Goal: Information Seeking & Learning: Learn about a topic

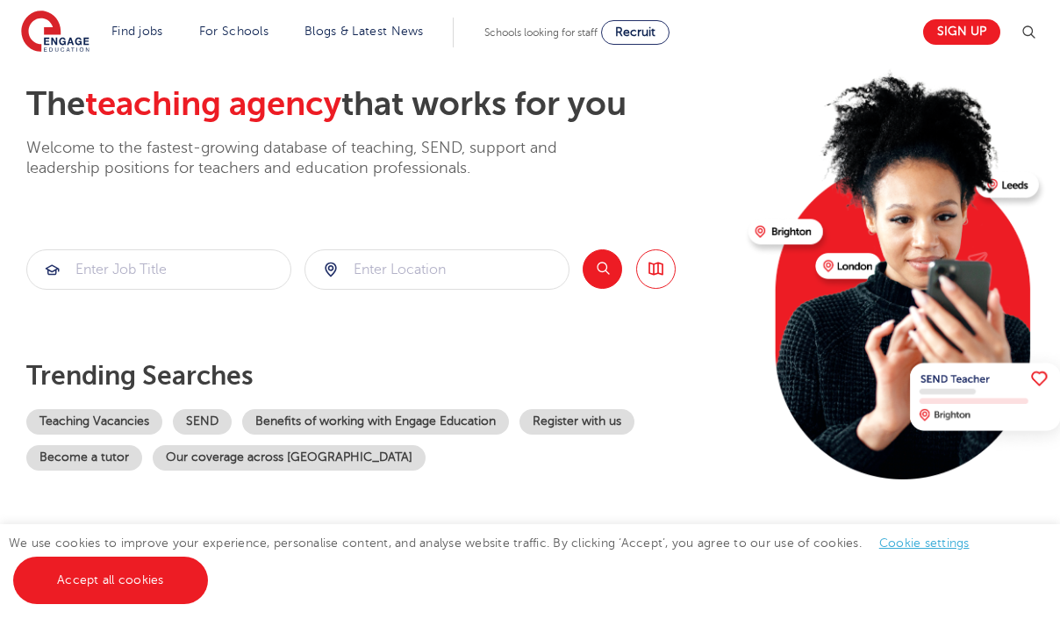
scroll to position [85, 0]
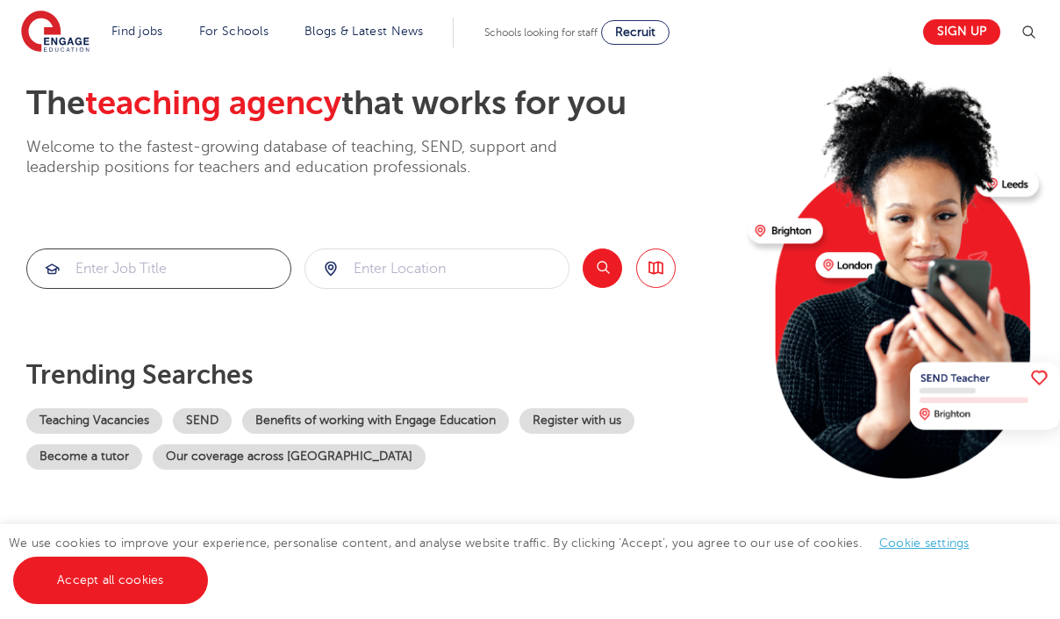
click at [199, 267] on input "search" at bounding box center [158, 268] width 263 height 39
type input "business Teacher"
type input "U"
type input "R"
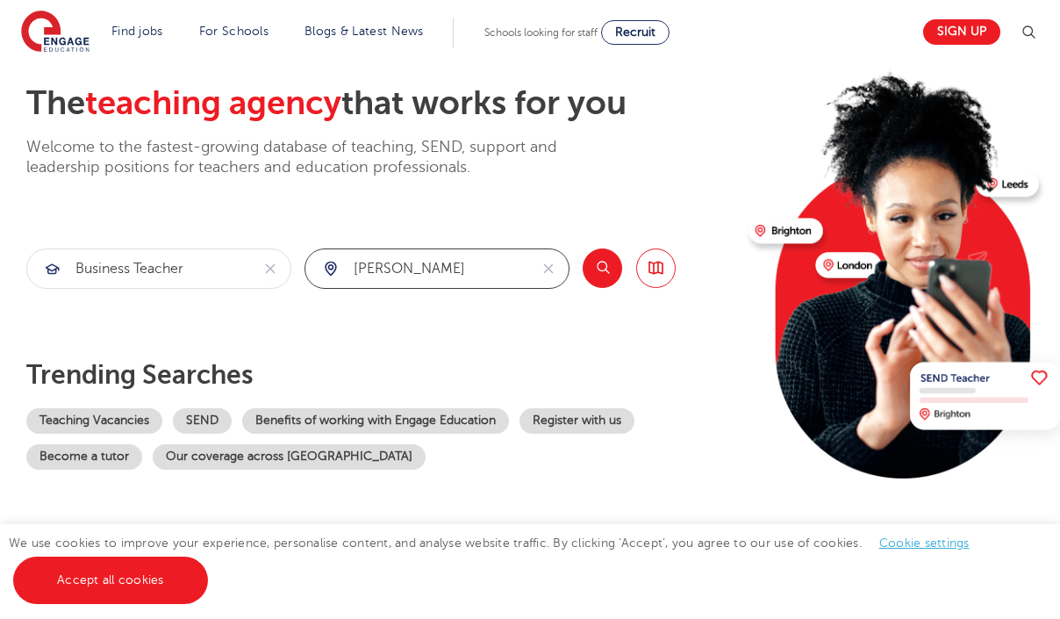
type input "CRAWLEY"
click at [598, 274] on button "Search" at bounding box center [602, 267] width 39 height 39
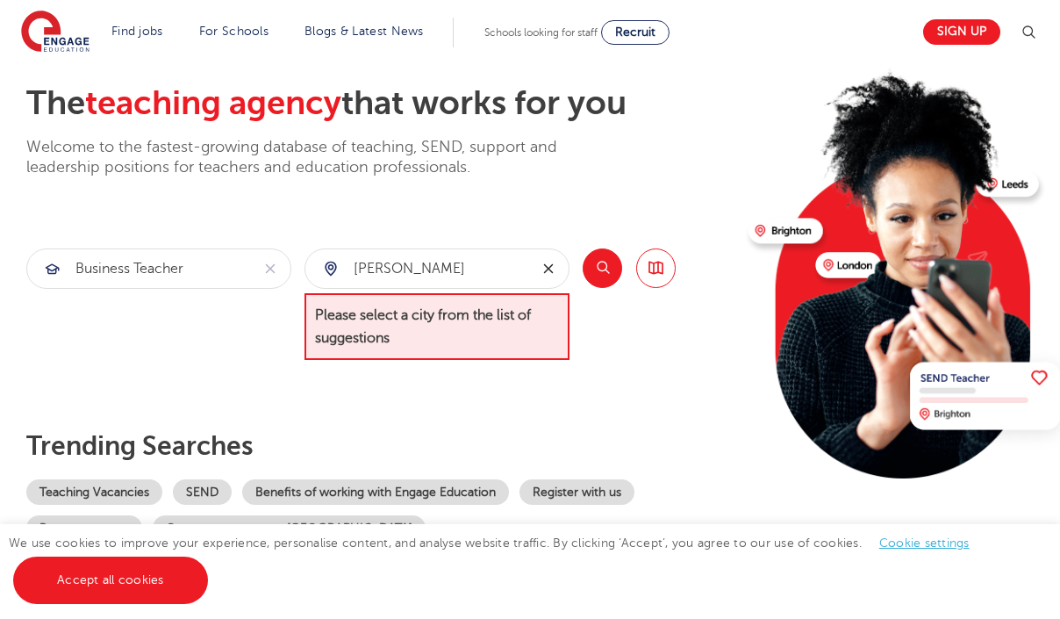
click at [544, 263] on icon "reset" at bounding box center [549, 269] width 18 height 16
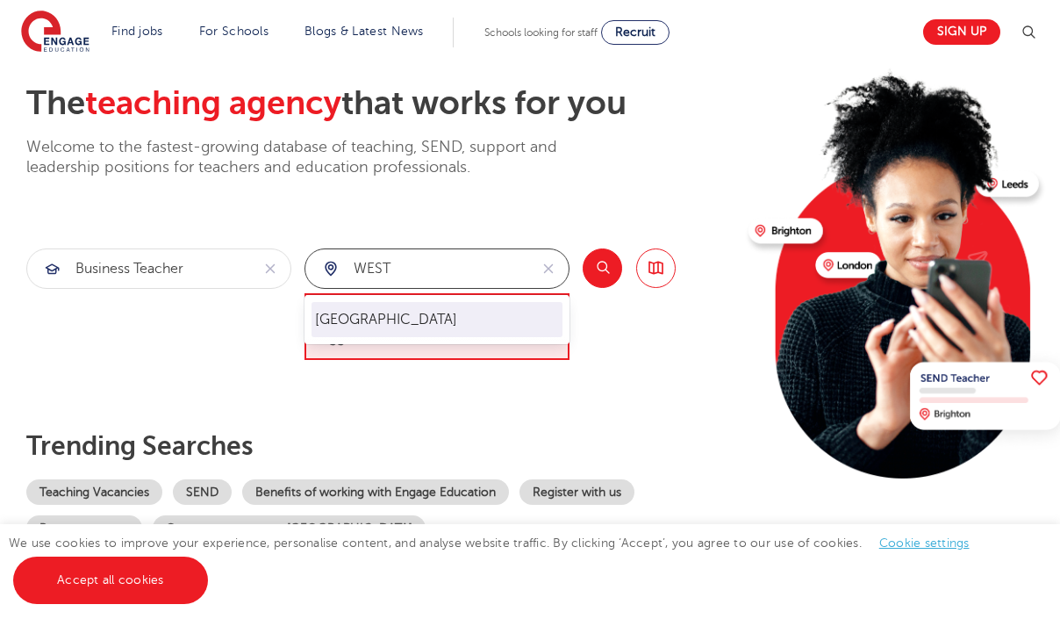
click at [395, 332] on li "[GEOGRAPHIC_DATA]" at bounding box center [437, 319] width 251 height 35
type input "[GEOGRAPHIC_DATA]"
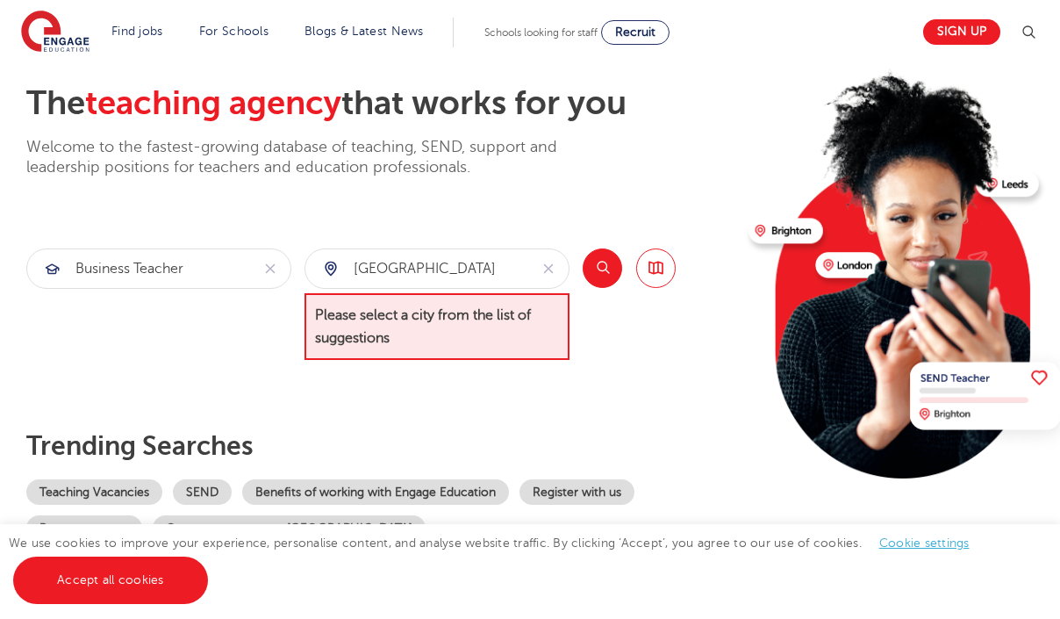
click at [593, 267] on button "Search" at bounding box center [602, 267] width 39 height 39
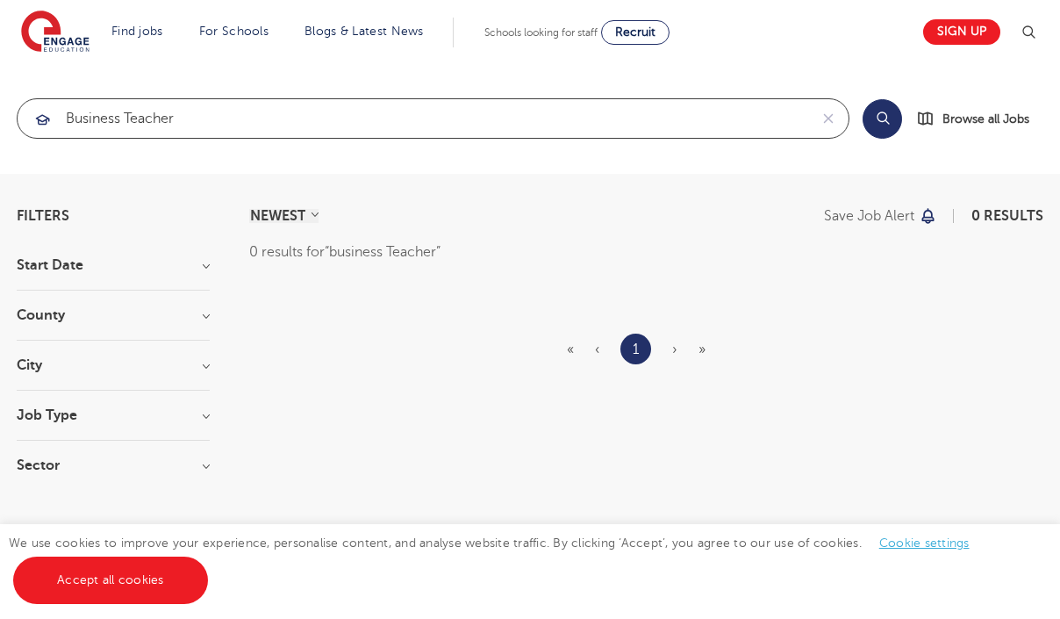
drag, startPoint x: 315, startPoint y: 122, endPoint x: -121, endPoint y: 115, distance: 436.2
click at [0, 115] on html "Find jobs All vacancies We have one of the UK's largest database. and with hund…" at bounding box center [530, 498] width 1060 height 996
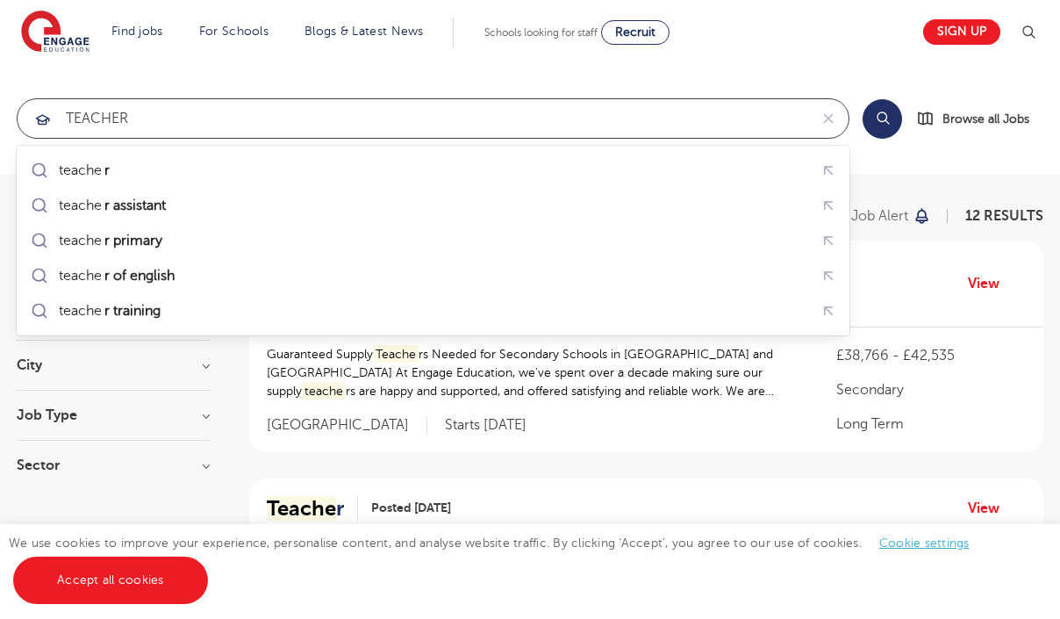
click button "Submit" at bounding box center [0, 0] width 0 height 0
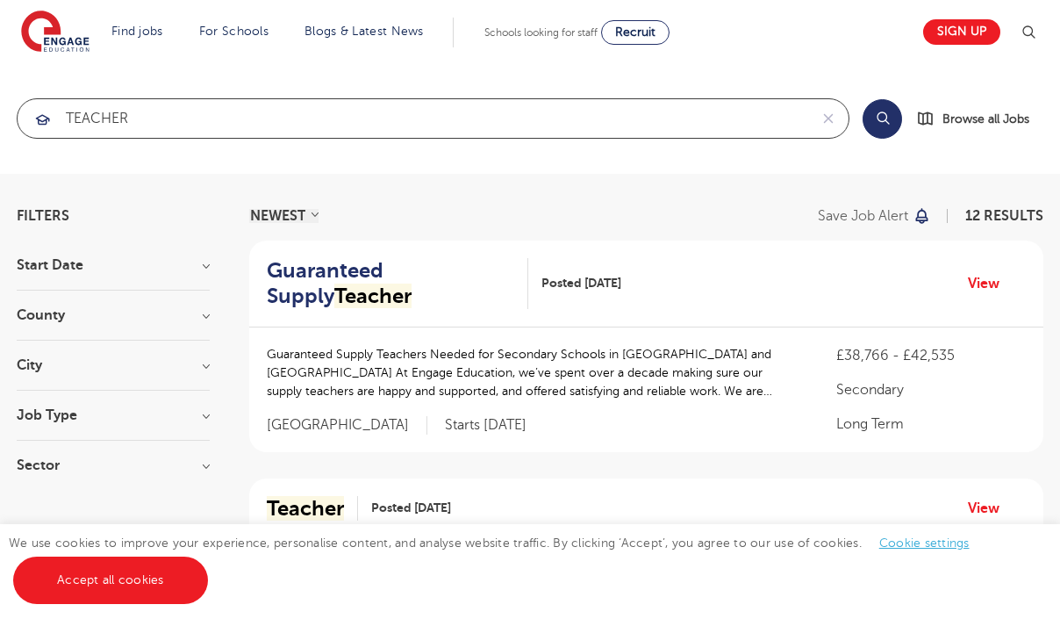
click at [215, 122] on input "TEACHER" at bounding box center [413, 118] width 791 height 39
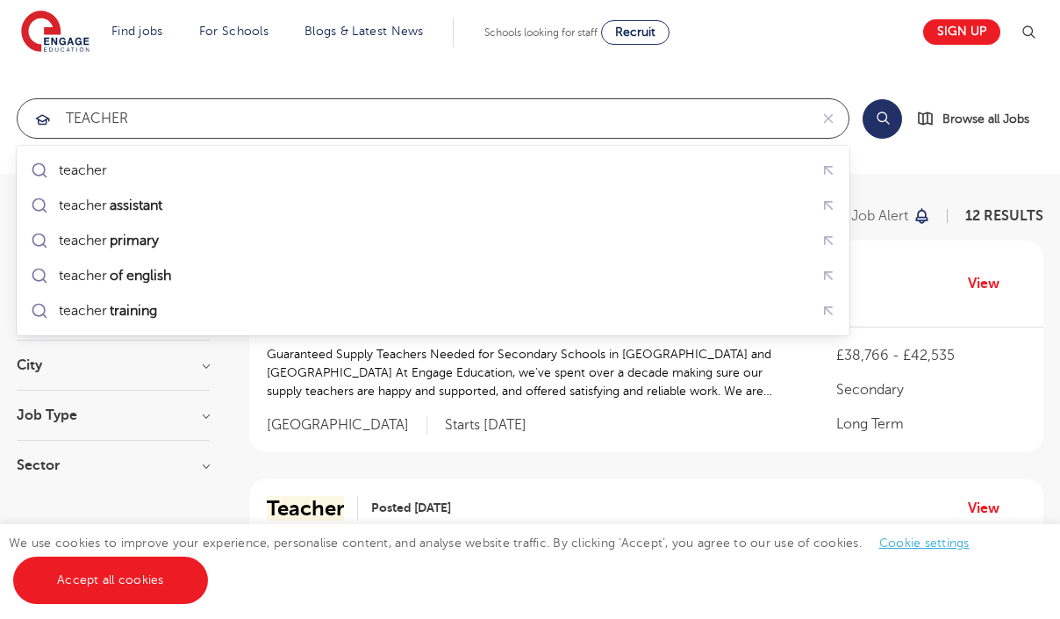
drag, startPoint x: 219, startPoint y: 118, endPoint x: -80, endPoint y: 112, distance: 299.3
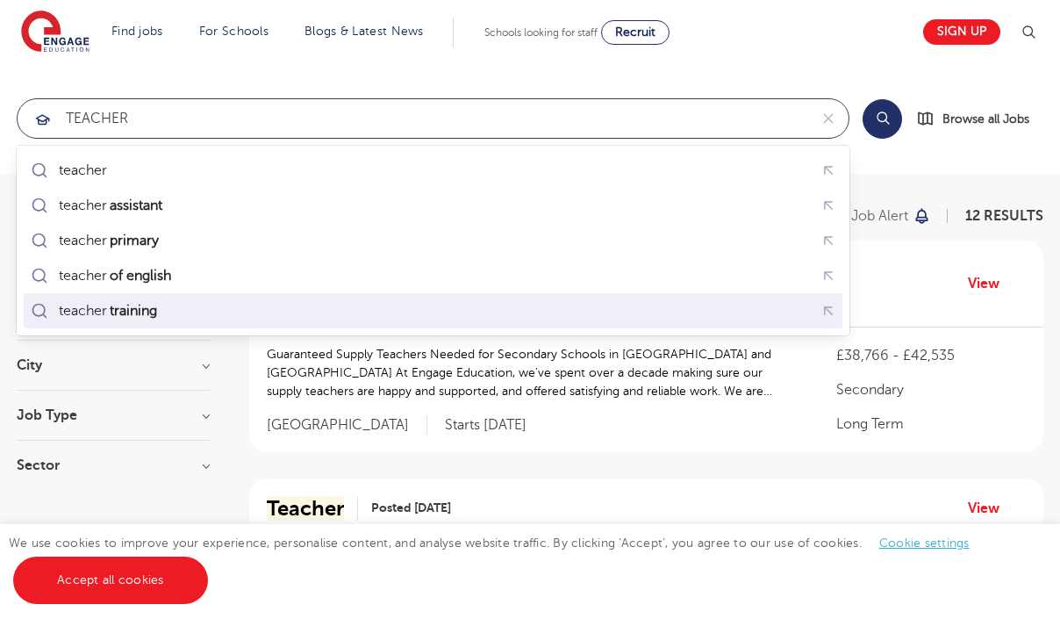
click at [85, 302] on div "teacher training" at bounding box center [109, 311] width 101 height 18
type input "teacher training"
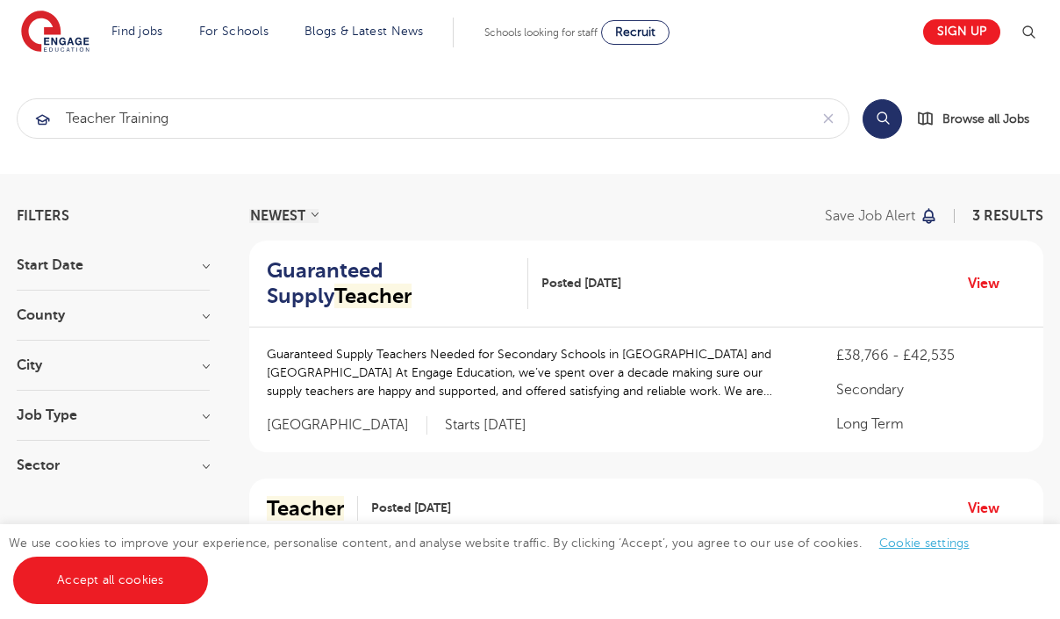
click at [893, 125] on button "Search" at bounding box center [882, 118] width 39 height 39
